Goal: Find specific page/section: Find specific page/section

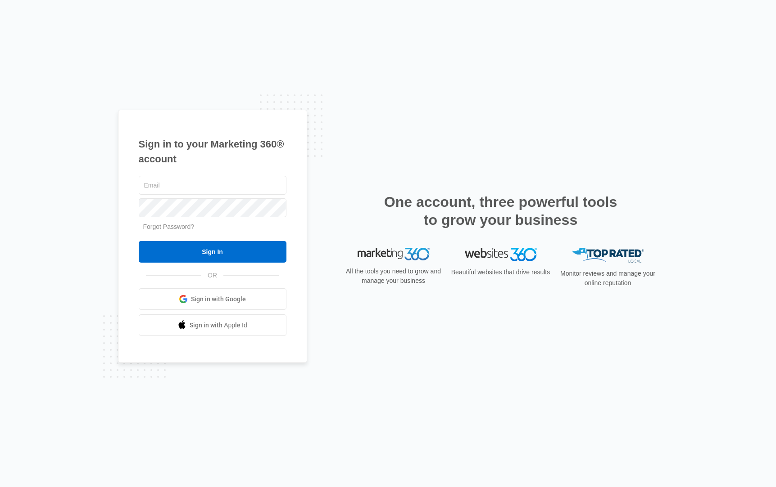
type input "[EMAIL_ADDRESS][PERSON_NAME][DOMAIN_NAME]"
click at [139, 241] on input "Sign In" at bounding box center [213, 252] width 148 height 22
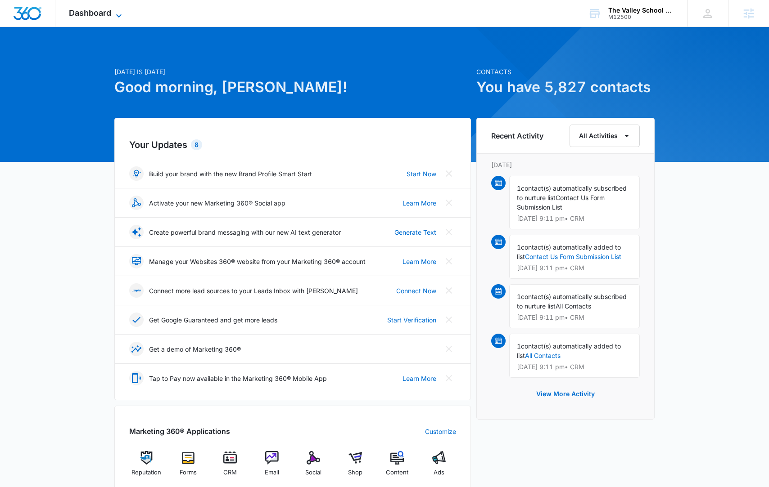
click at [86, 12] on span "Dashboard" at bounding box center [90, 12] width 42 height 9
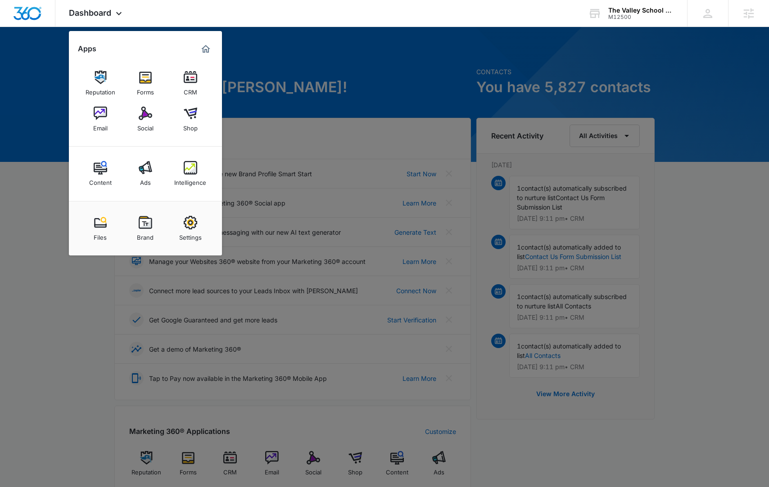
click at [187, 180] on div "Intelligence" at bounding box center [190, 181] width 32 height 12
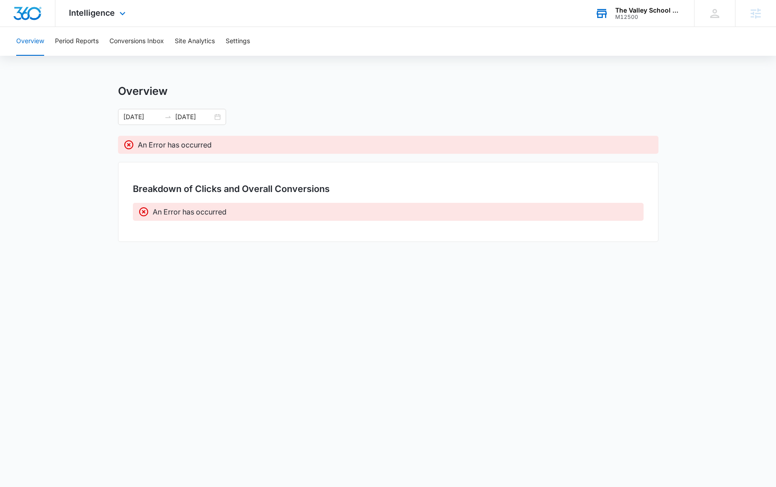
click at [598, 0] on div "The Valley School For Dental Assisting M12500 Your Accounts View All" at bounding box center [637, 13] width 113 height 27
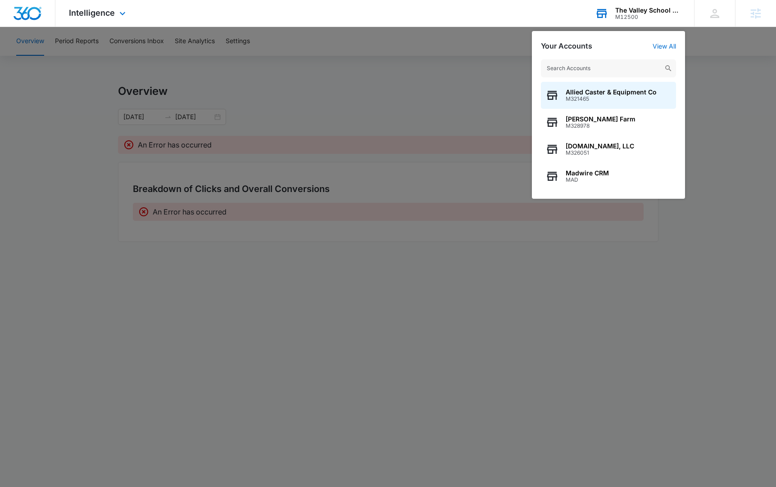
click at [597, 64] on input "text" at bounding box center [608, 68] width 135 height 18
type input "M337136"
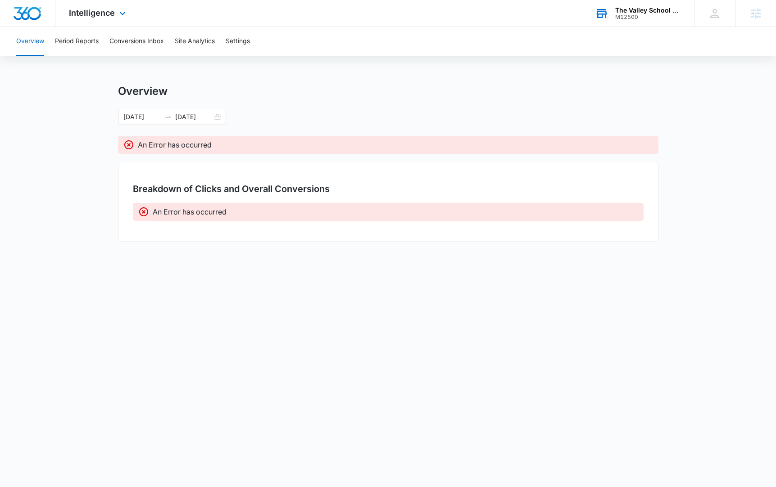
click at [617, 14] on div "M12500" at bounding box center [648, 17] width 66 height 6
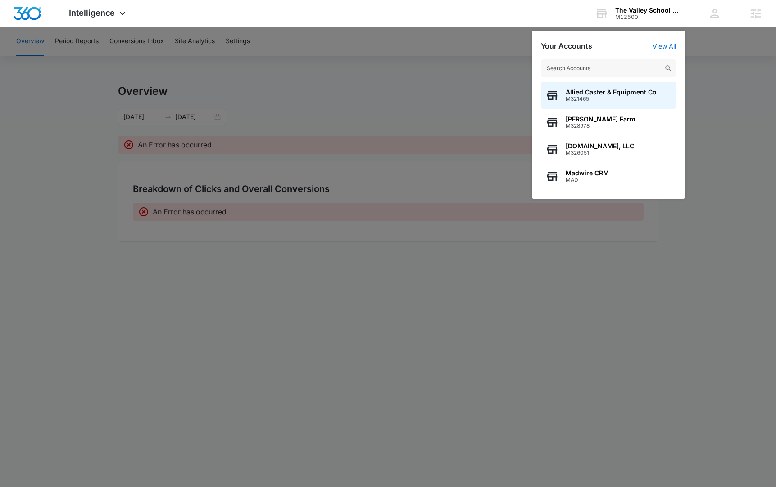
click at [595, 66] on input "text" at bounding box center [608, 68] width 135 height 18
type input "M337136"
